Goal: Information Seeking & Learning: Learn about a topic

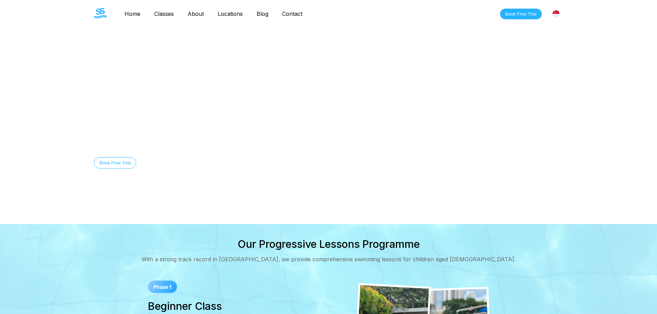
click at [264, 15] on link "Blog" at bounding box center [263, 13] width 26 height 7
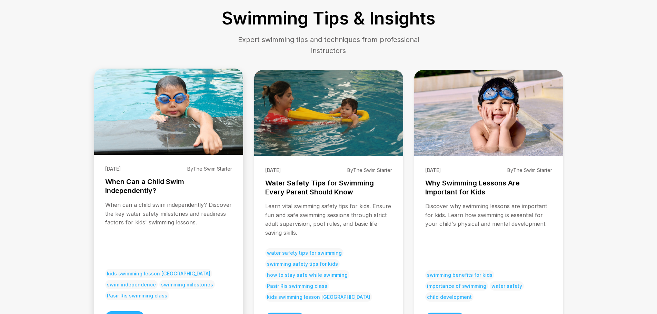
scroll to position [92, 0]
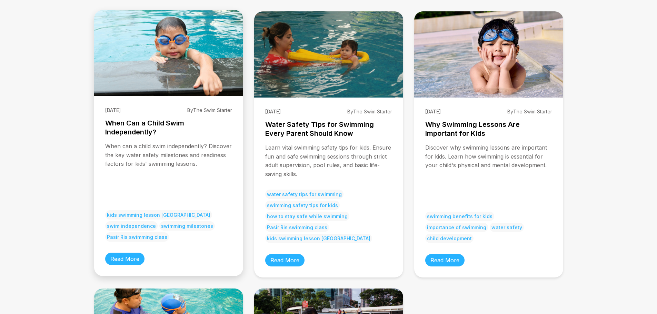
click at [169, 124] on h3 "When Can a Child Swim Independently?" at bounding box center [168, 128] width 127 height 18
click at [125, 259] on link "Read More" at bounding box center [124, 259] width 39 height 12
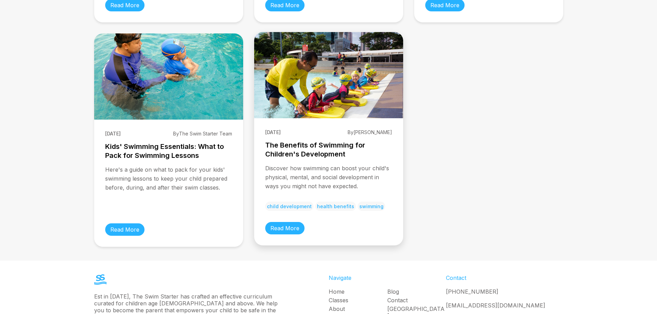
scroll to position [413, 0]
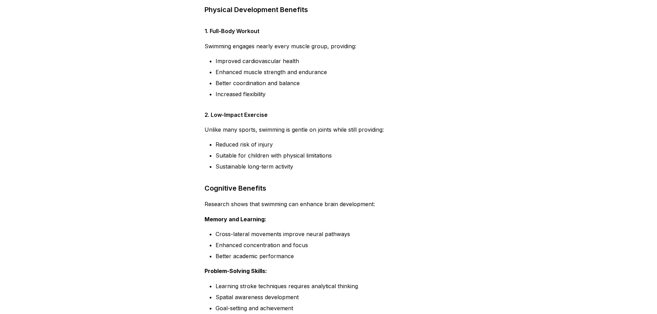
scroll to position [240, 0]
